Goal: Task Accomplishment & Management: Manage account settings

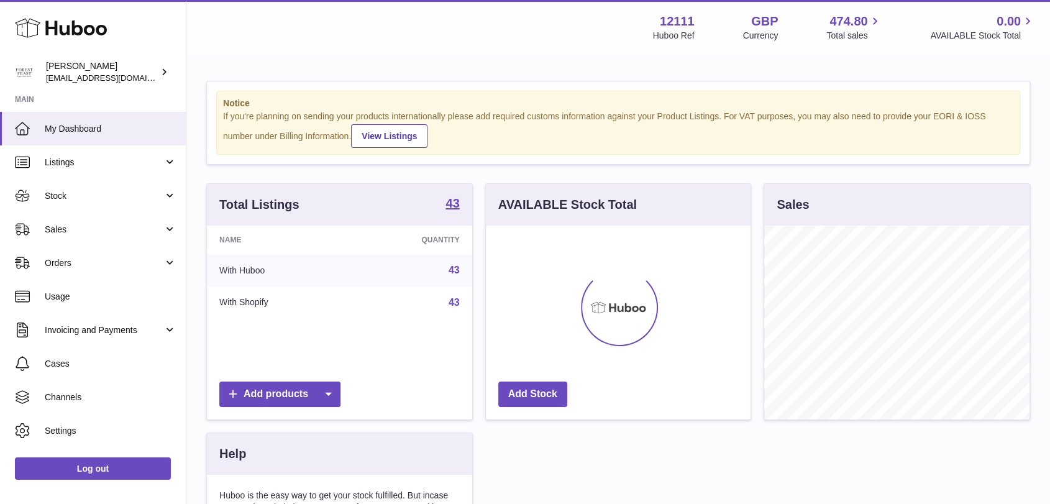
scroll to position [194, 265]
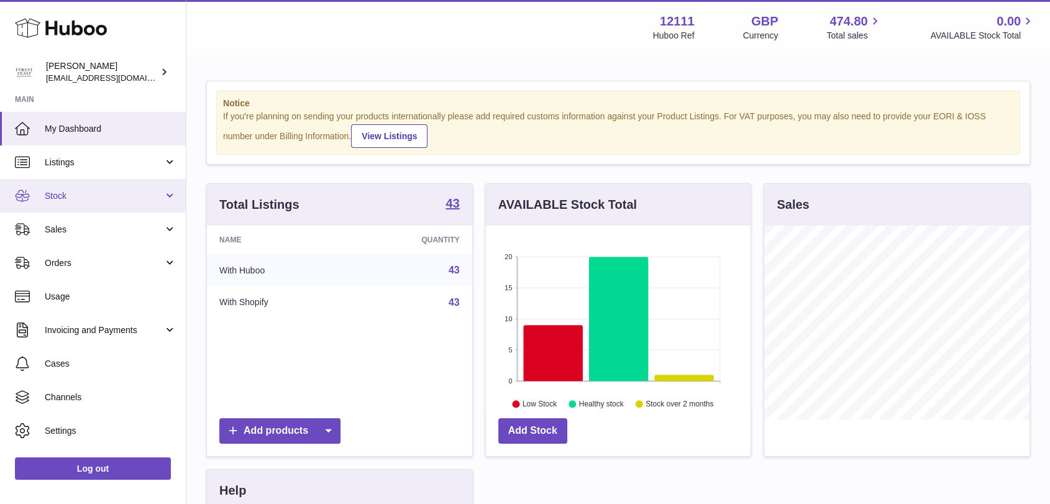
click at [88, 194] on span "Stock" at bounding box center [104, 196] width 119 height 12
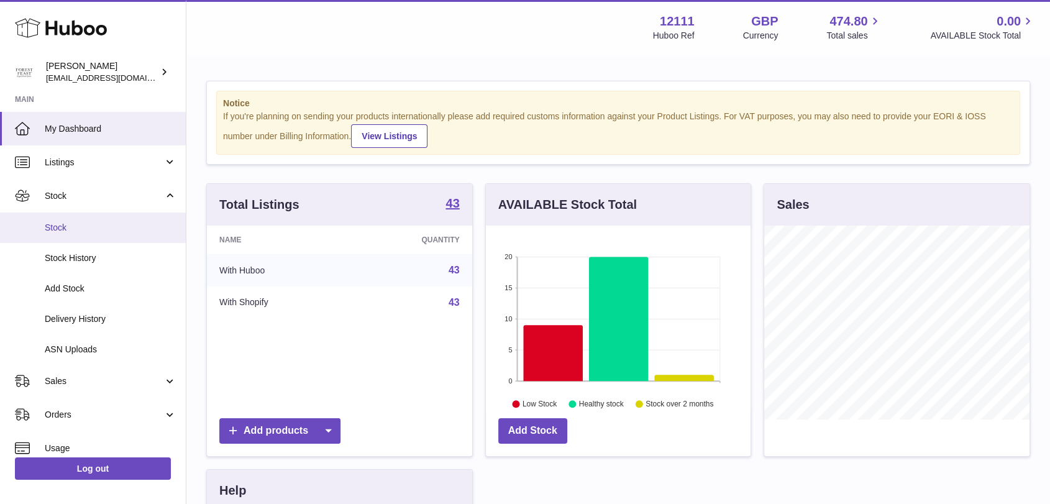
click at [105, 230] on span "Stock" at bounding box center [111, 228] width 132 height 12
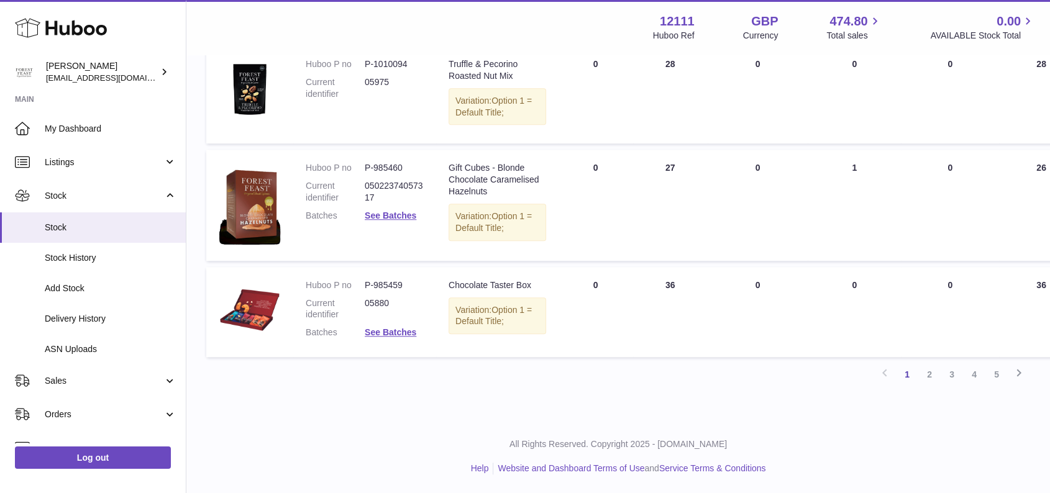
scroll to position [1192, 0]
click at [930, 369] on link "2" at bounding box center [930, 375] width 22 height 22
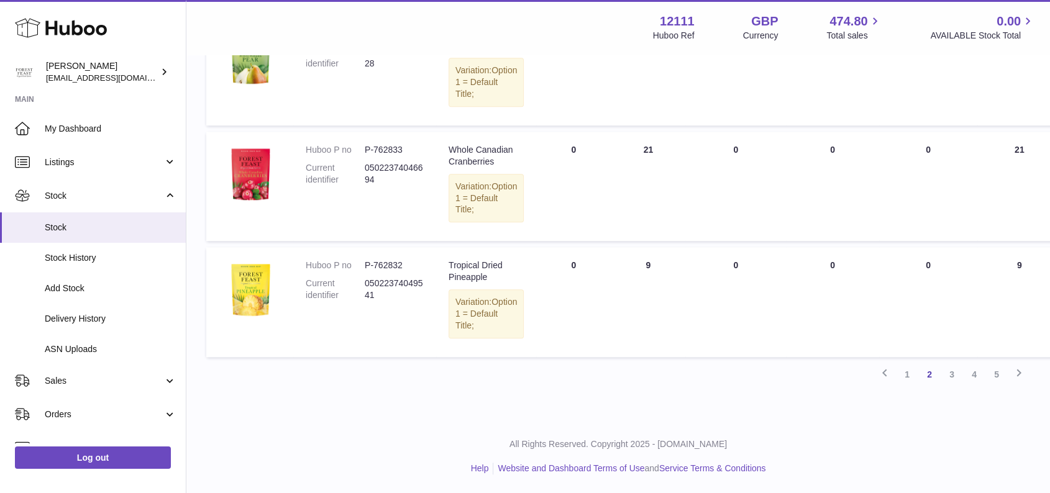
scroll to position [1168, 0]
click at [950, 379] on link "3" at bounding box center [952, 375] width 22 height 22
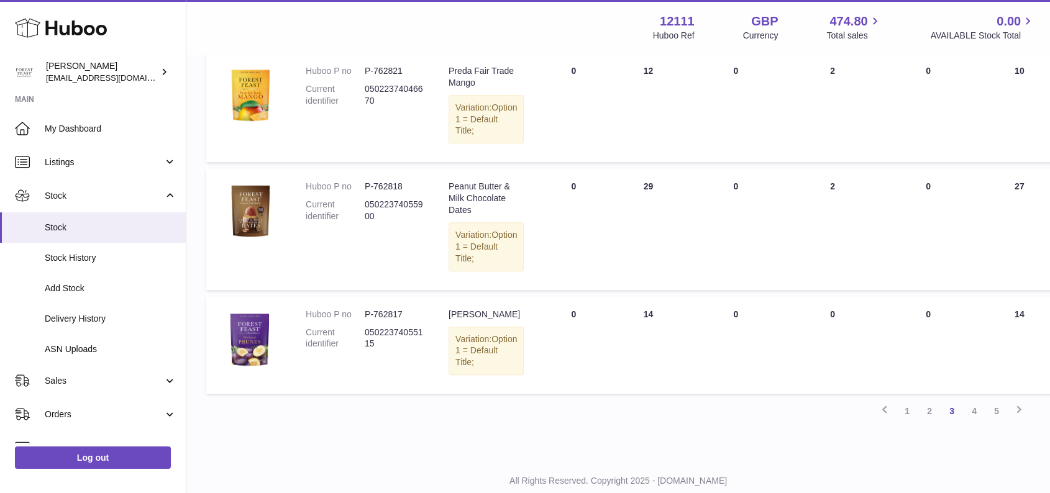
scroll to position [1157, 0]
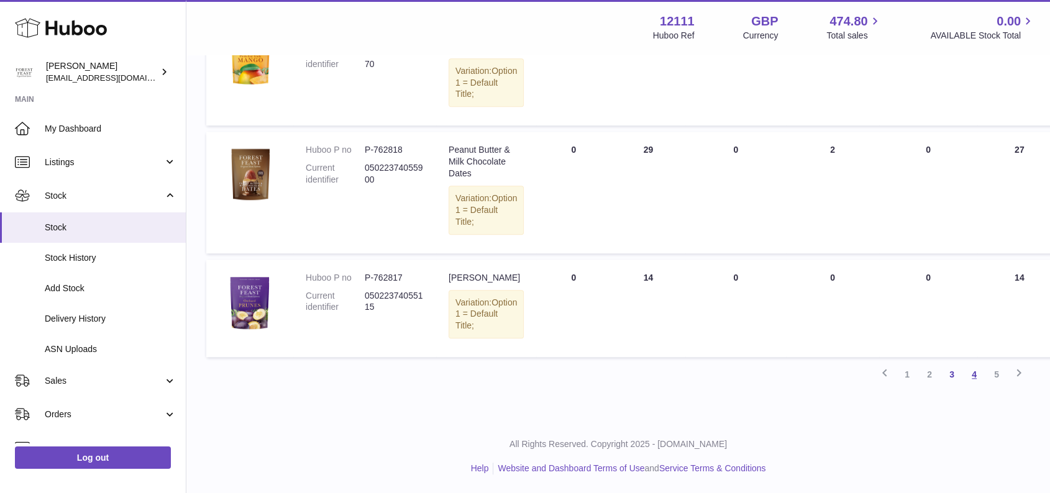
click at [967, 371] on link "4" at bounding box center [974, 375] width 22 height 22
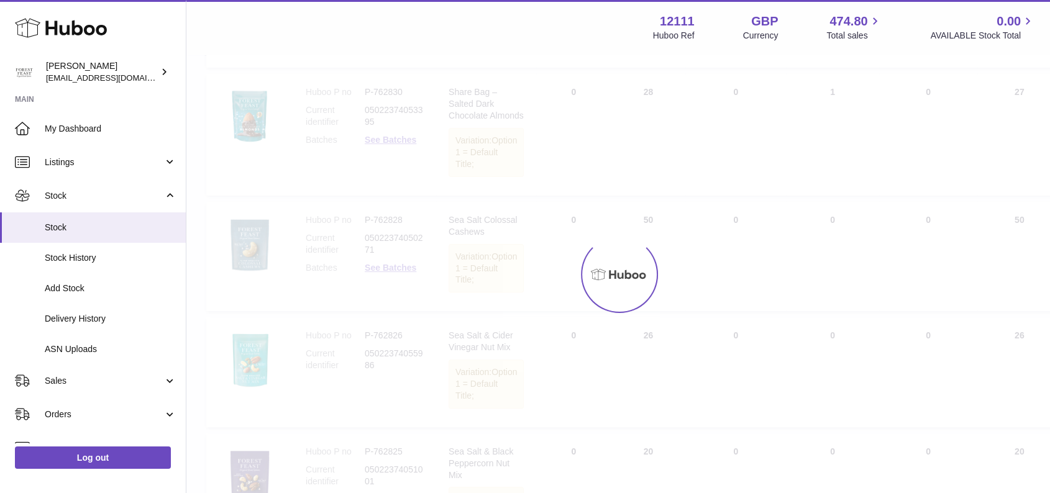
scroll to position [55, 0]
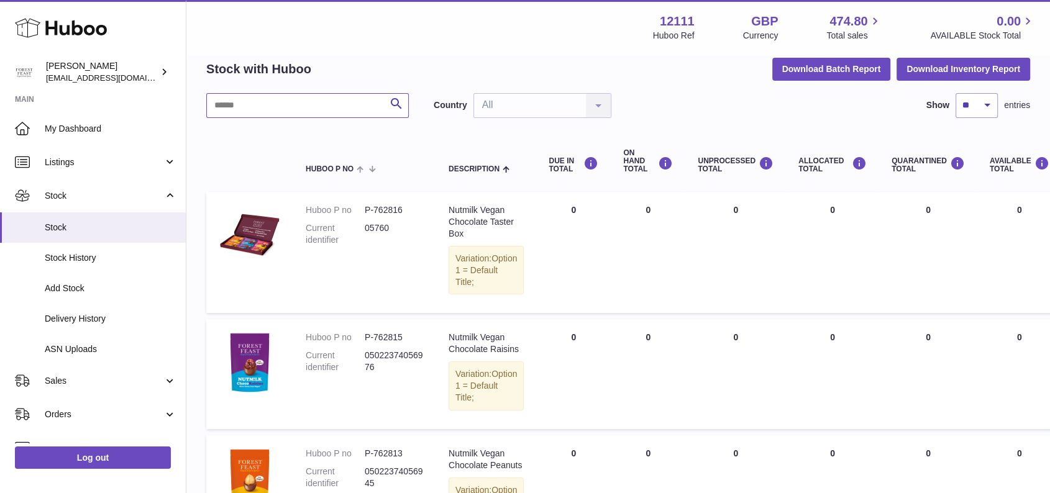
click at [293, 106] on input "text" at bounding box center [307, 105] width 203 height 25
type input "*"
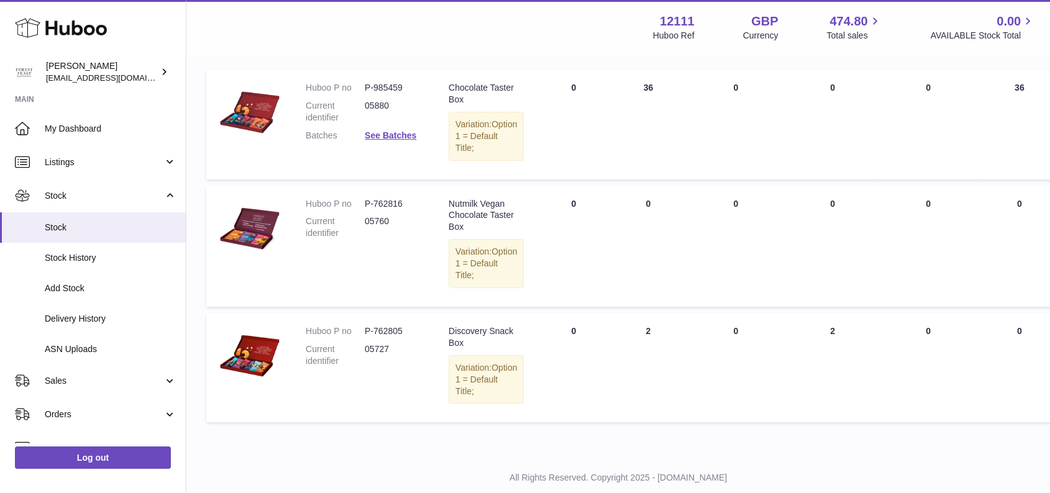
scroll to position [177, 0]
type input "***"
